Goal: Task Accomplishment & Management: Manage account settings

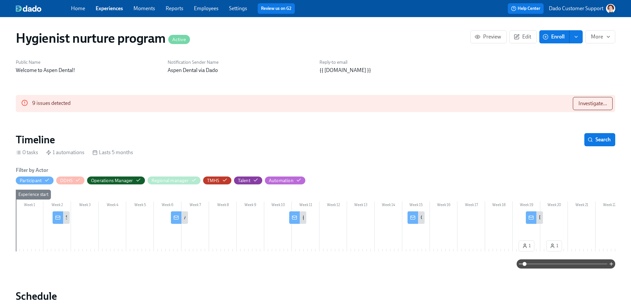
scroll to position [0, 933]
click at [597, 104] on span "Investigate..." at bounding box center [593, 103] width 29 height 7
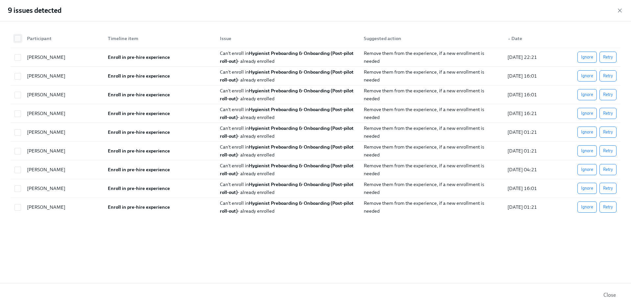
click at [18, 38] on input "checkbox" at bounding box center [18, 39] width 6 height 6
checkbox input "true"
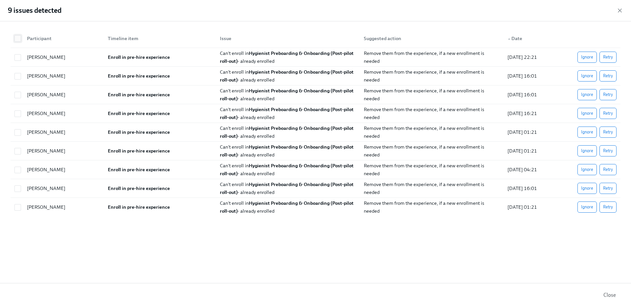
checkbox input "true"
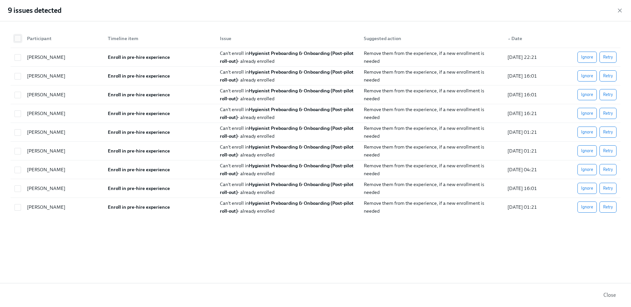
checkbox input "true"
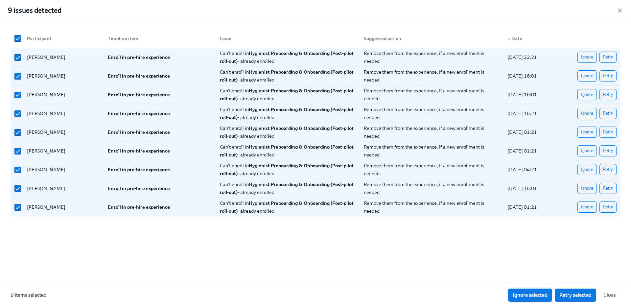
click at [531, 292] on span "Ignore selected" at bounding box center [530, 295] width 35 height 7
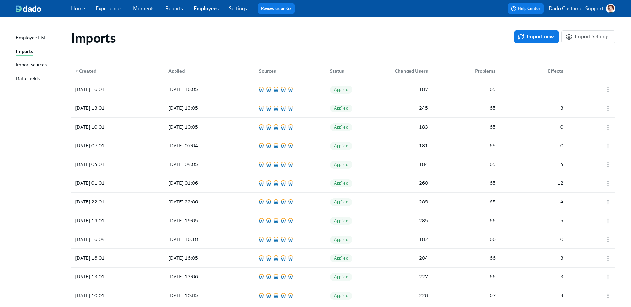
click at [210, 10] on link "Employees" at bounding box center [206, 8] width 25 height 6
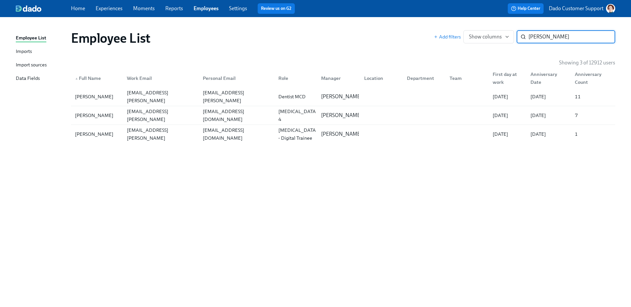
type input "noelle"
click at [84, 131] on div "Sepulvado,Noelle Sepulvado" at bounding box center [94, 134] width 44 height 8
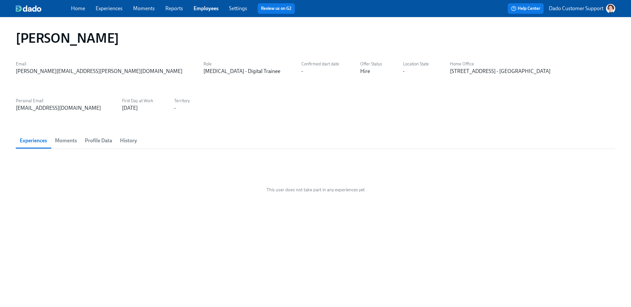
click at [104, 136] on span "Profile Data" at bounding box center [98, 140] width 27 height 9
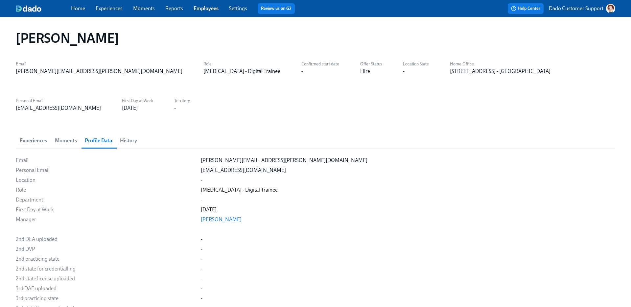
click at [129, 136] on span "History" at bounding box center [128, 140] width 17 height 9
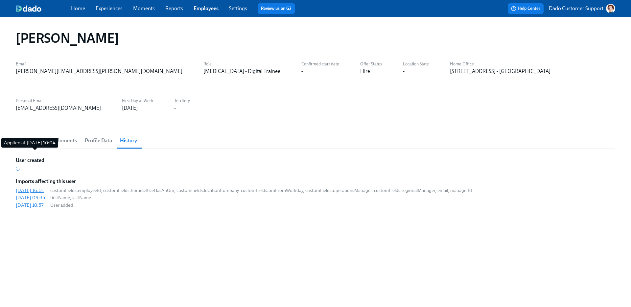
click at [38, 187] on div "2025/09/30 16:01" at bounding box center [30, 190] width 28 height 7
click at [32, 194] on div "2025/09/30 09:35" at bounding box center [30, 197] width 29 height 7
click at [28, 202] on div "[DATE] 18:57" at bounding box center [30, 205] width 28 height 7
click at [35, 202] on div "[DATE] 18:57" at bounding box center [30, 205] width 28 height 7
click at [99, 136] on span "Profile Data" at bounding box center [98, 140] width 27 height 9
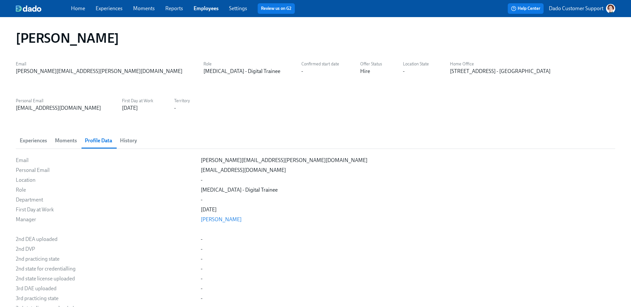
click at [130, 133] on button "History" at bounding box center [128, 141] width 25 height 16
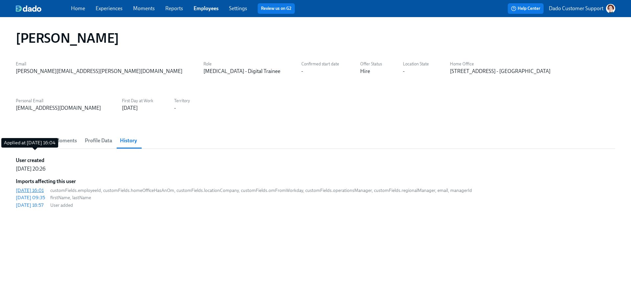
click at [44, 187] on div "2025/09/30 16:01" at bounding box center [30, 190] width 28 height 7
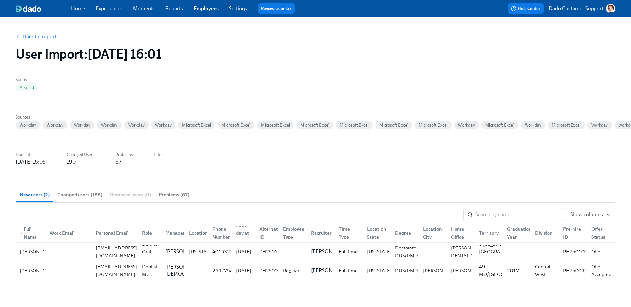
click at [78, 195] on span "Changed users (188)" at bounding box center [80, 195] width 45 height 8
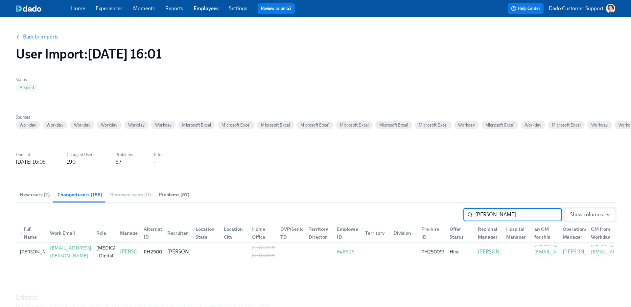
type input "[PERSON_NAME]"
click at [591, 214] on span "Show columns" at bounding box center [590, 214] width 39 height 7
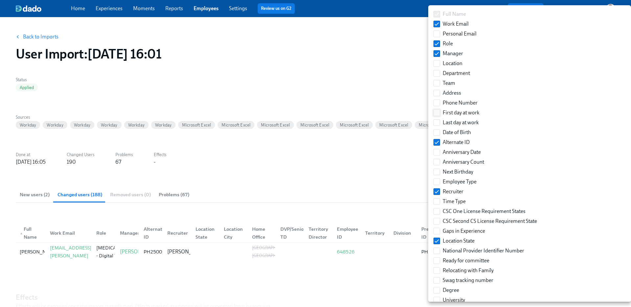
click at [458, 112] on span "First day at work" at bounding box center [461, 112] width 37 height 7
click at [440, 112] on input "First day at work" at bounding box center [437, 113] width 6 height 6
checkbox input "true"
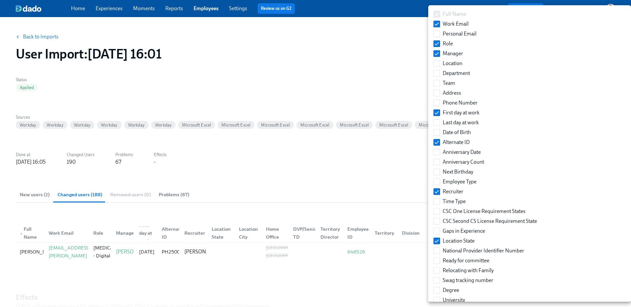
click at [362, 165] on div at bounding box center [315, 153] width 631 height 307
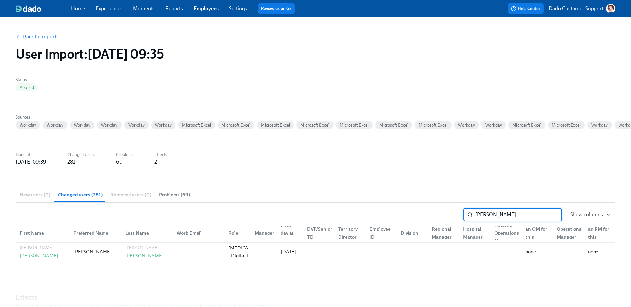
type input "Noelle"
click at [200, 7] on link "Employees" at bounding box center [206, 8] width 25 height 6
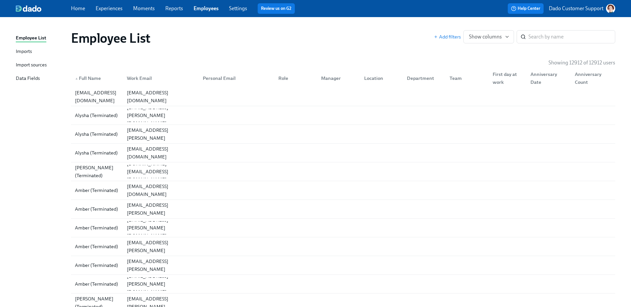
click at [28, 61] on div "Import sources" at bounding box center [31, 65] width 31 height 8
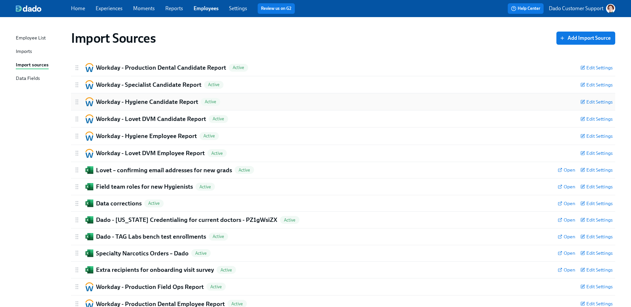
scroll to position [88, 0]
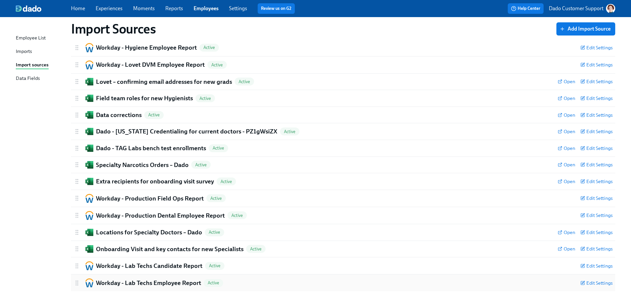
click at [105, 277] on div "Workday - Lab Techs Employee Report Active Edit Settings" at bounding box center [343, 283] width 545 height 17
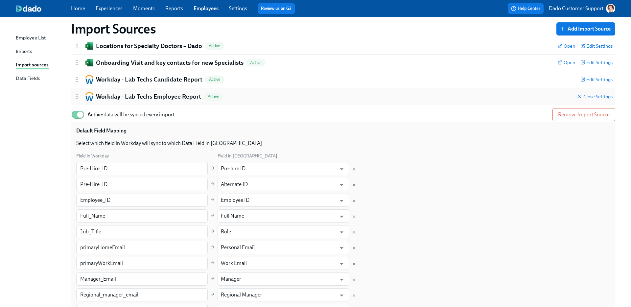
scroll to position [353, 0]
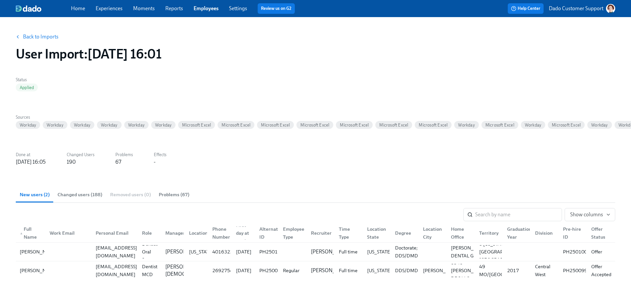
click at [73, 191] on span "Changed users (188)" at bounding box center [80, 195] width 45 height 8
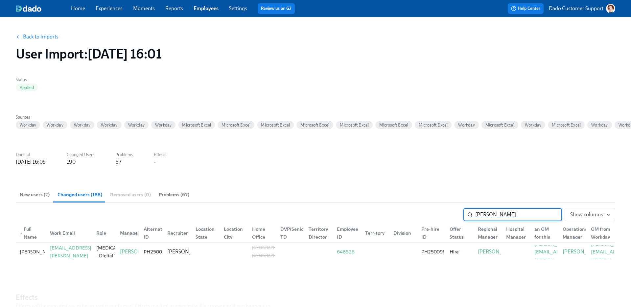
type input "noelle"
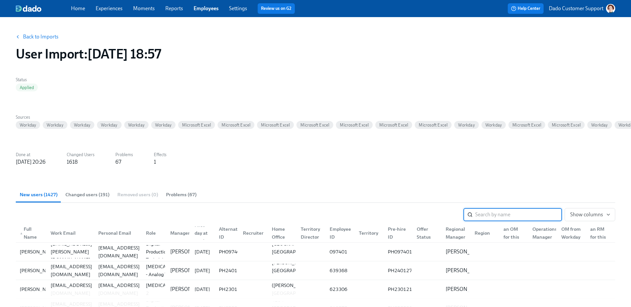
click at [33, 38] on link "Back to Imports" at bounding box center [41, 37] width 36 height 7
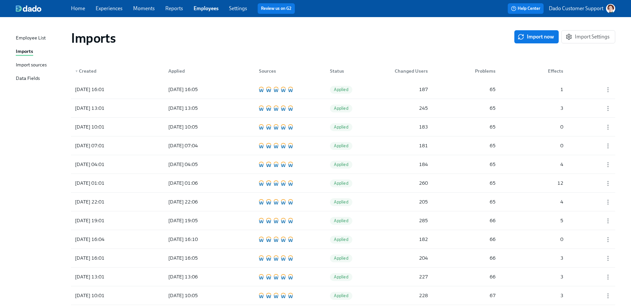
click at [37, 62] on div "Import sources" at bounding box center [31, 65] width 31 height 8
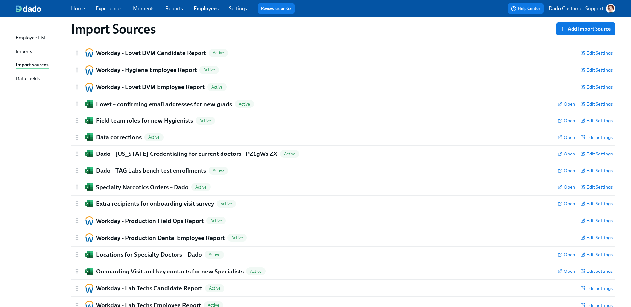
scroll to position [88, 0]
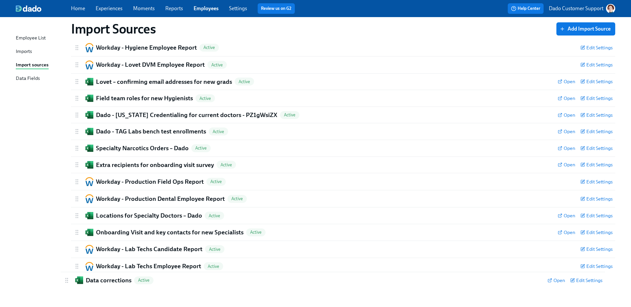
drag, startPoint x: 75, startPoint y: 116, endPoint x: 64, endPoint y: 282, distance: 166.4
click at [64, 284] on div "Import Sources Add Import Source Workday - Production Dental Candidate Report A…" at bounding box center [316, 114] width 600 height 355
click at [108, 285] on h2 "Data corrections" at bounding box center [119, 283] width 46 height 9
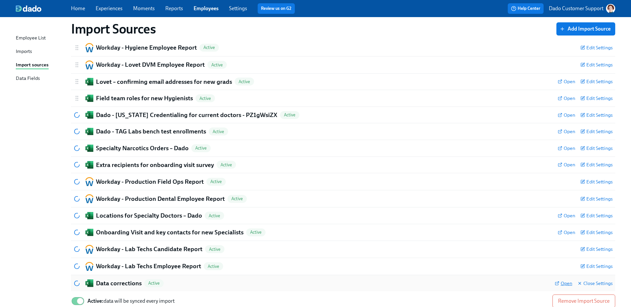
click at [562, 283] on span "Open" at bounding box center [563, 283] width 17 height 7
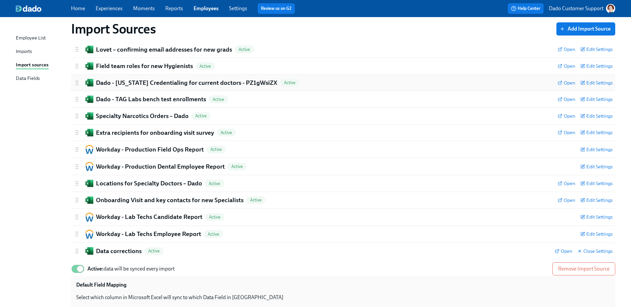
scroll to position [211, 0]
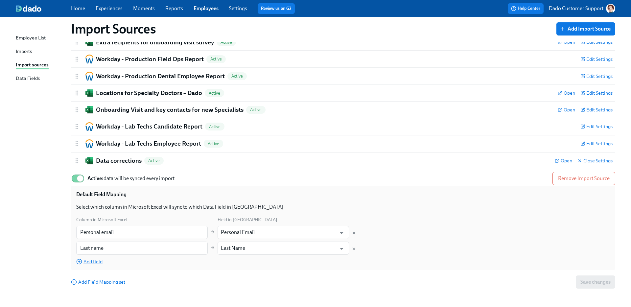
click at [92, 261] on span "Add field" at bounding box center [89, 262] width 26 height 7
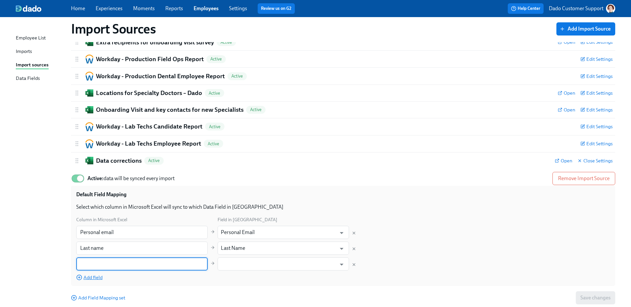
click at [92, 261] on input "text" at bounding box center [142, 264] width 132 height 13
type input "Preferred name"
click at [268, 264] on input "text" at bounding box center [278, 264] width 115 height 13
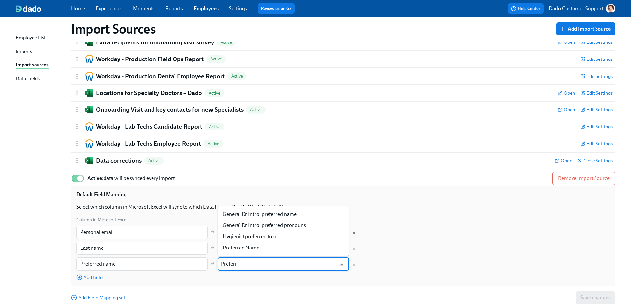
click at [256, 250] on li "Preferred Name" at bounding box center [284, 247] width 132 height 11
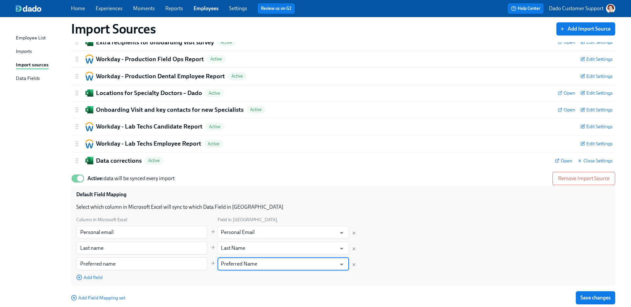
type input "Preferred Name"
click at [597, 298] on span "Save changes" at bounding box center [596, 298] width 30 height 7
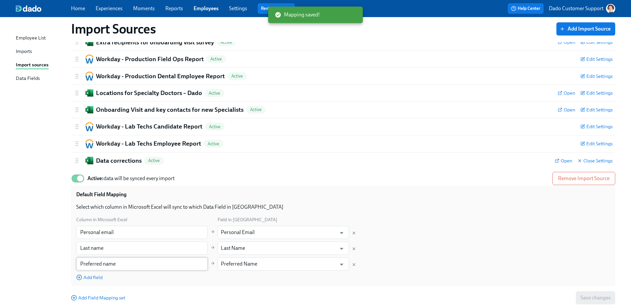
click at [154, 264] on input "Preferred name" at bounding box center [142, 264] width 132 height 13
click at [28, 51] on div "Imports" at bounding box center [24, 52] width 16 height 8
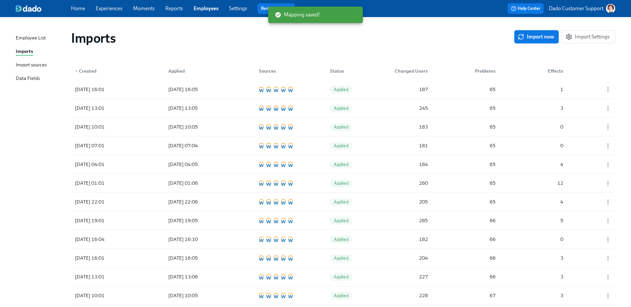
click at [537, 40] on button "Import now" at bounding box center [537, 36] width 44 height 13
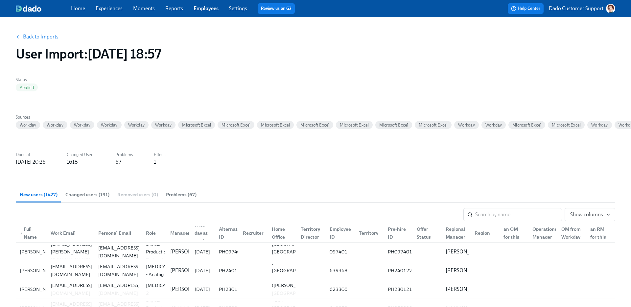
click at [87, 190] on button "Changed users (191)" at bounding box center [88, 195] width 52 height 16
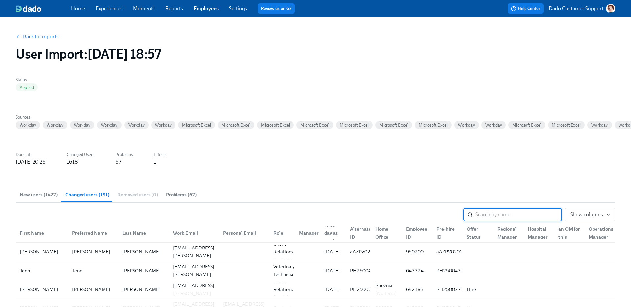
click at [35, 193] on span "New users (1427)" at bounding box center [39, 195] width 38 height 8
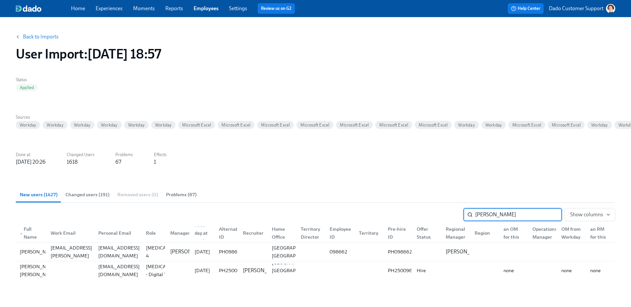
type input "noelle"
click at [33, 39] on link "Back to Imports" at bounding box center [41, 37] width 36 height 7
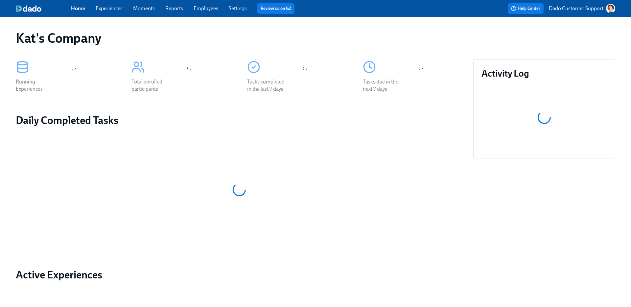
click at [210, 9] on link "Employees" at bounding box center [206, 8] width 25 height 6
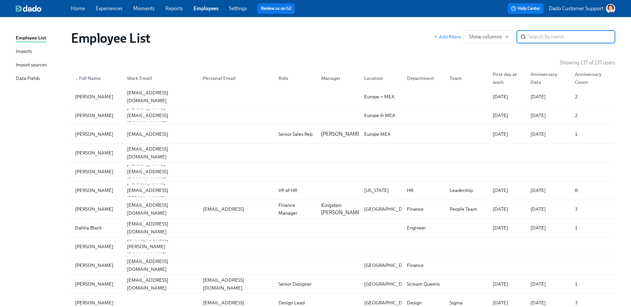
click at [230, 8] on link "Settings" at bounding box center [238, 8] width 18 height 6
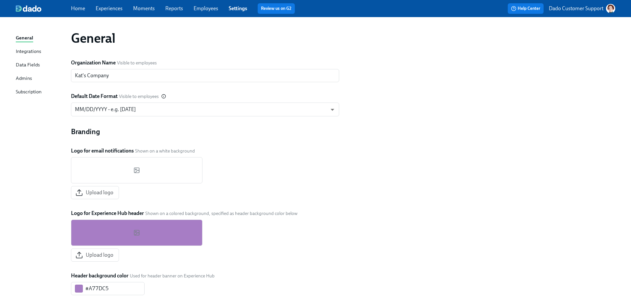
click at [19, 51] on div "Integrations" at bounding box center [28, 52] width 25 height 8
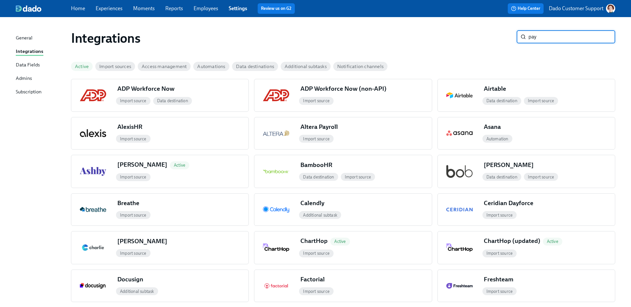
type input "payl"
